Goal: Use online tool/utility: Utilize a website feature to perform a specific function

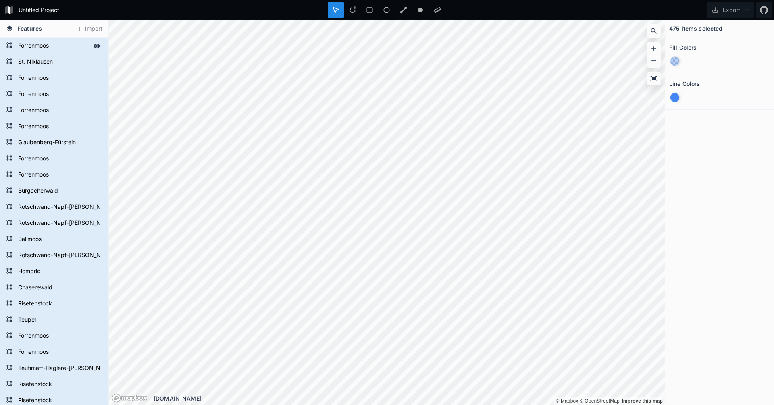
click at [50, 46] on form "Forrenmoos" at bounding box center [53, 46] width 75 height 12
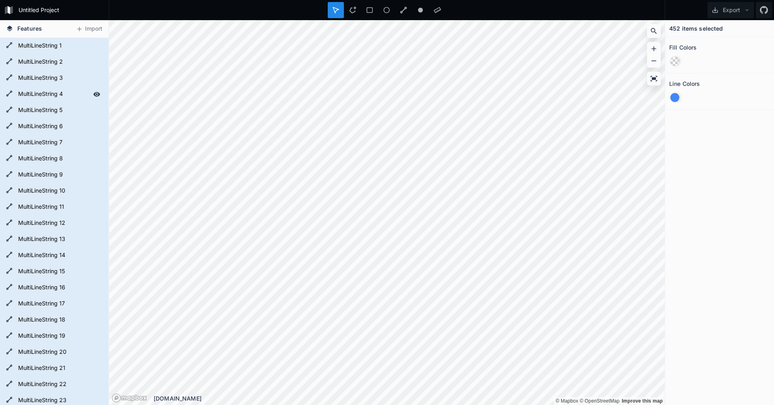
click at [35, 96] on form "MultiLineString 4" at bounding box center [53, 94] width 75 height 12
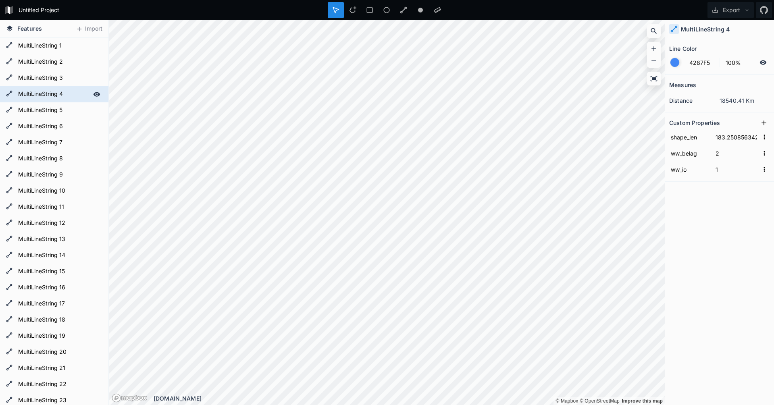
click at [35, 96] on form "MultiLineString 4" at bounding box center [53, 94] width 75 height 12
click at [85, 95] on input "MultiLineString 4" at bounding box center [53, 93] width 75 height 11
drag, startPoint x: 85, startPoint y: 95, endPoint x: 82, endPoint y: 98, distance: 4.3
click at [85, 95] on input "MultiLineString 4" at bounding box center [53, 93] width 75 height 11
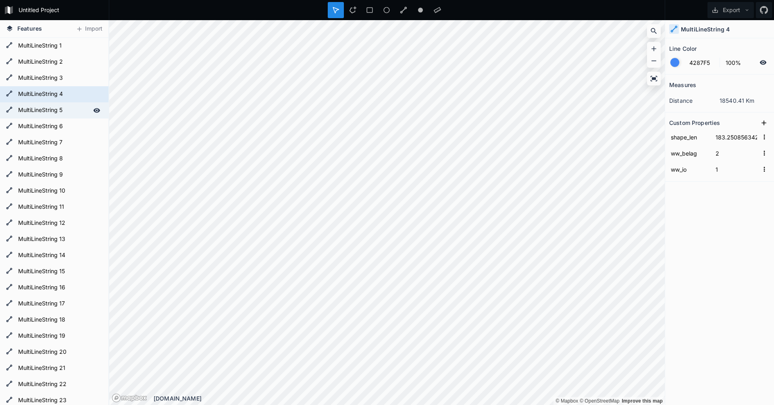
click at [83, 107] on form "MultiLineString 5" at bounding box center [53, 110] width 75 height 12
click at [81, 95] on form "MultiLineString 4" at bounding box center [53, 94] width 75 height 12
click at [80, 114] on form "MultiLineString 5" at bounding box center [53, 110] width 75 height 12
type input "20.8483206054452"
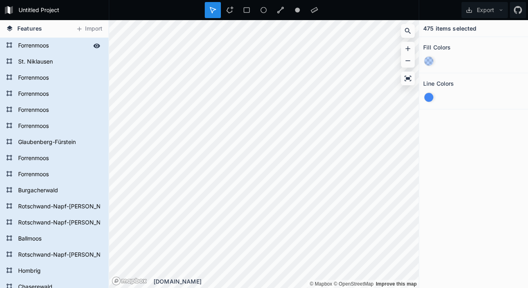
click at [30, 48] on form "Forrenmoos" at bounding box center [53, 46] width 75 height 12
